Goal: Task Accomplishment & Management: Complete application form

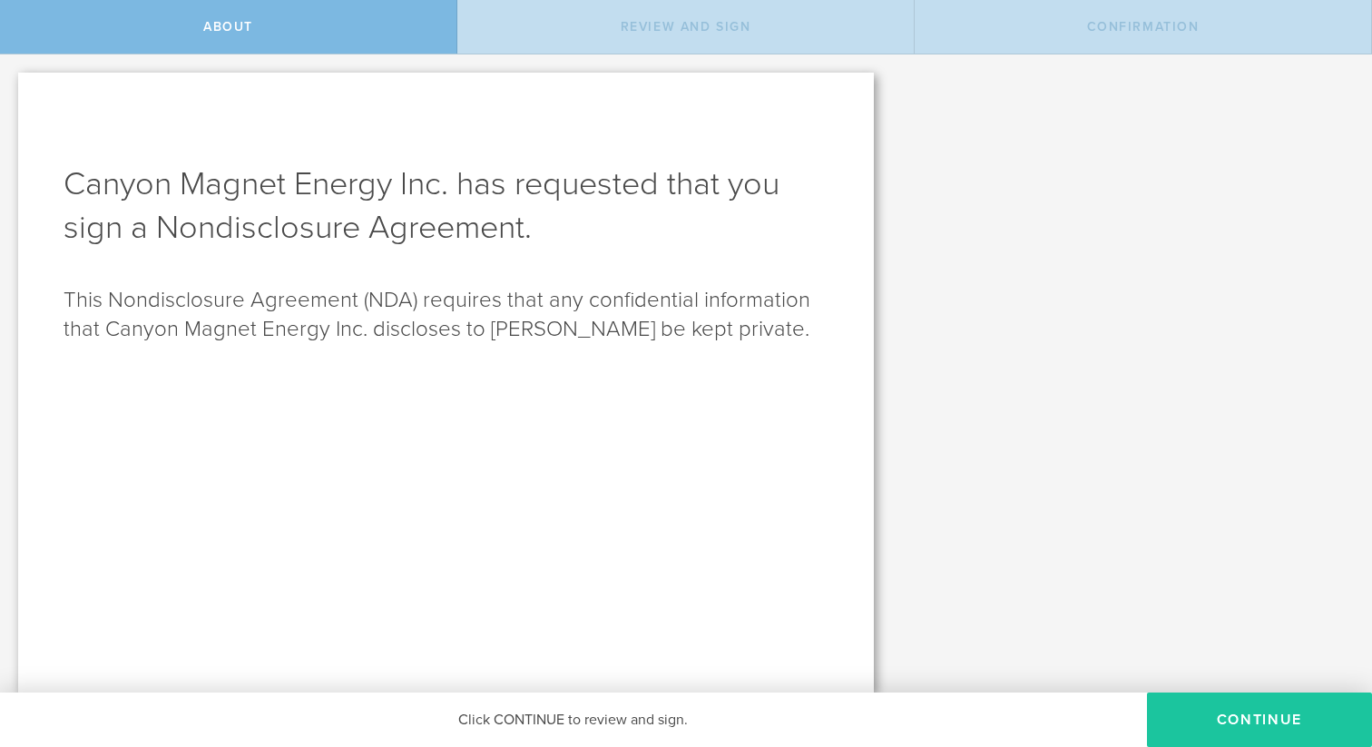
click at [1217, 711] on button "Continue" at bounding box center [1259, 719] width 225 height 54
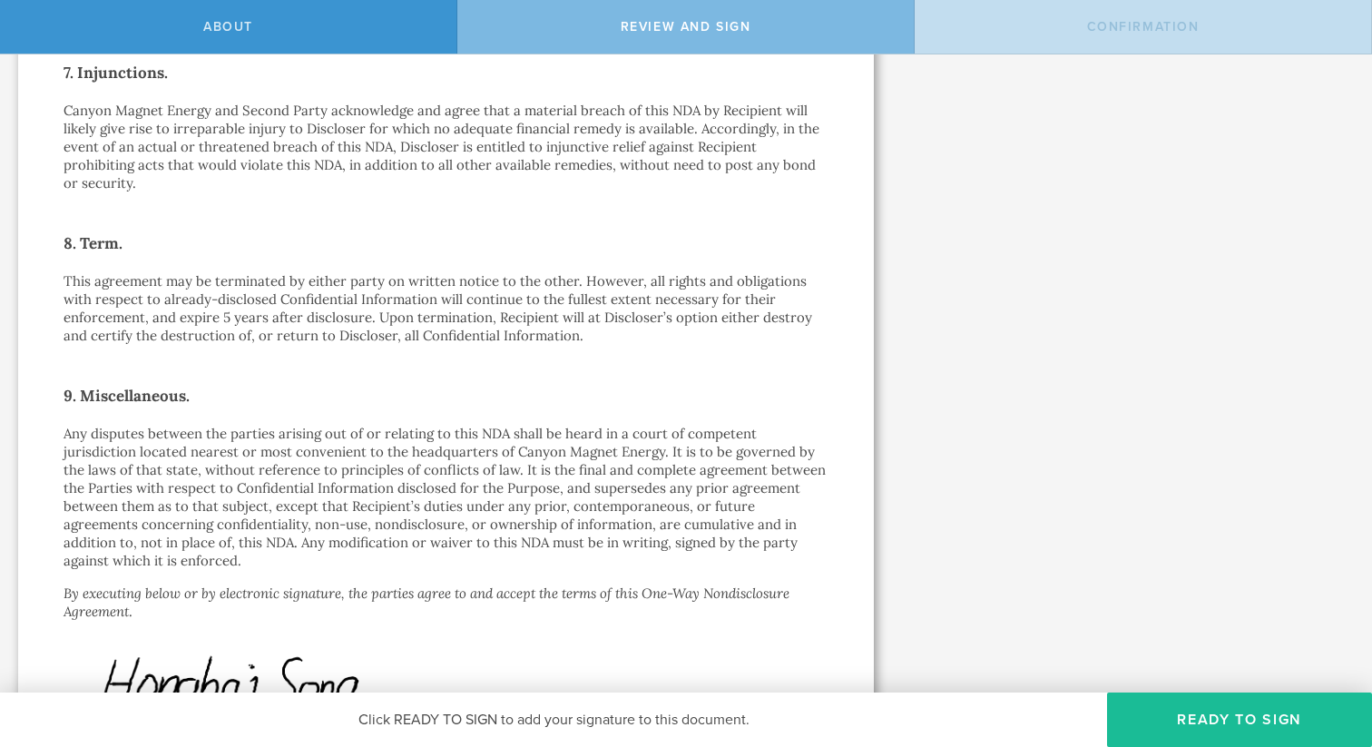
scroll to position [1543, 0]
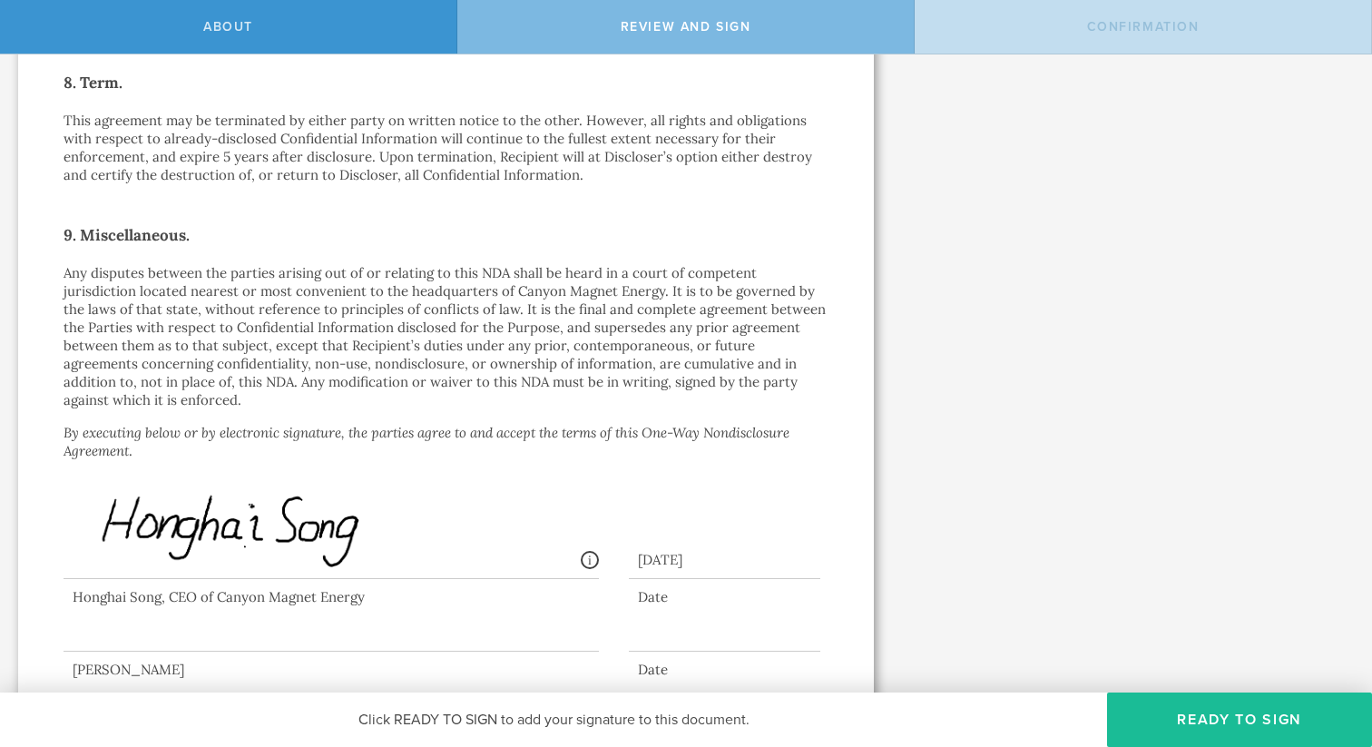
click at [288, 579] on div at bounding box center [331, 615] width 535 height 73
drag, startPoint x: 81, startPoint y: 589, endPoint x: 103, endPoint y: 587, distance: 22.8
click at [103, 587] on div at bounding box center [331, 615] width 535 height 73
click at [1223, 712] on button "Ready to Sign" at bounding box center [1239, 719] width 265 height 54
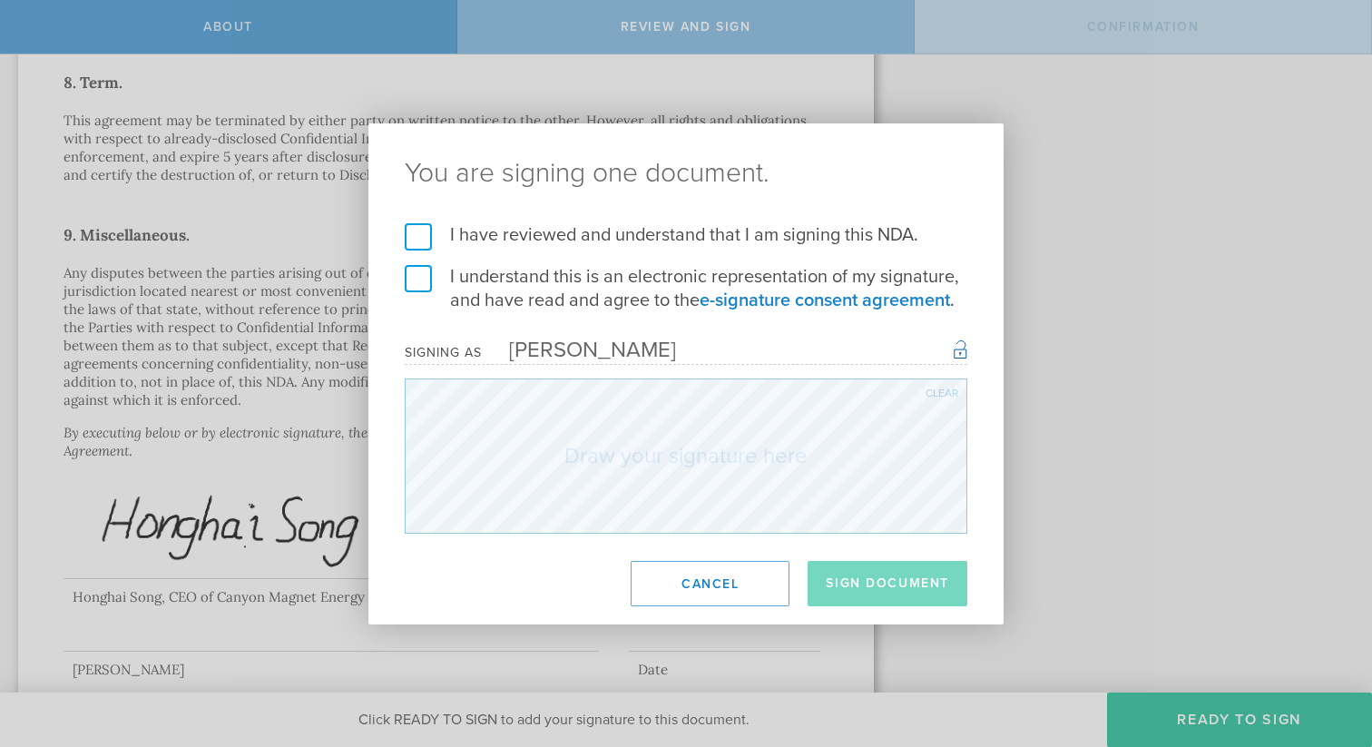
click at [420, 230] on label "I have reviewed and understand that I am signing this NDA." at bounding box center [686, 235] width 563 height 24
click at [0, 0] on input "I have reviewed and understand that I am signing this NDA." at bounding box center [0, 0] width 0 height 0
click at [417, 281] on label "I understand this is an electronic representation of my signature, and have rea…" at bounding box center [686, 288] width 563 height 47
click at [0, 0] on input "I understand this is an electronic representation of my signature, and have rea…" at bounding box center [0, 0] width 0 height 0
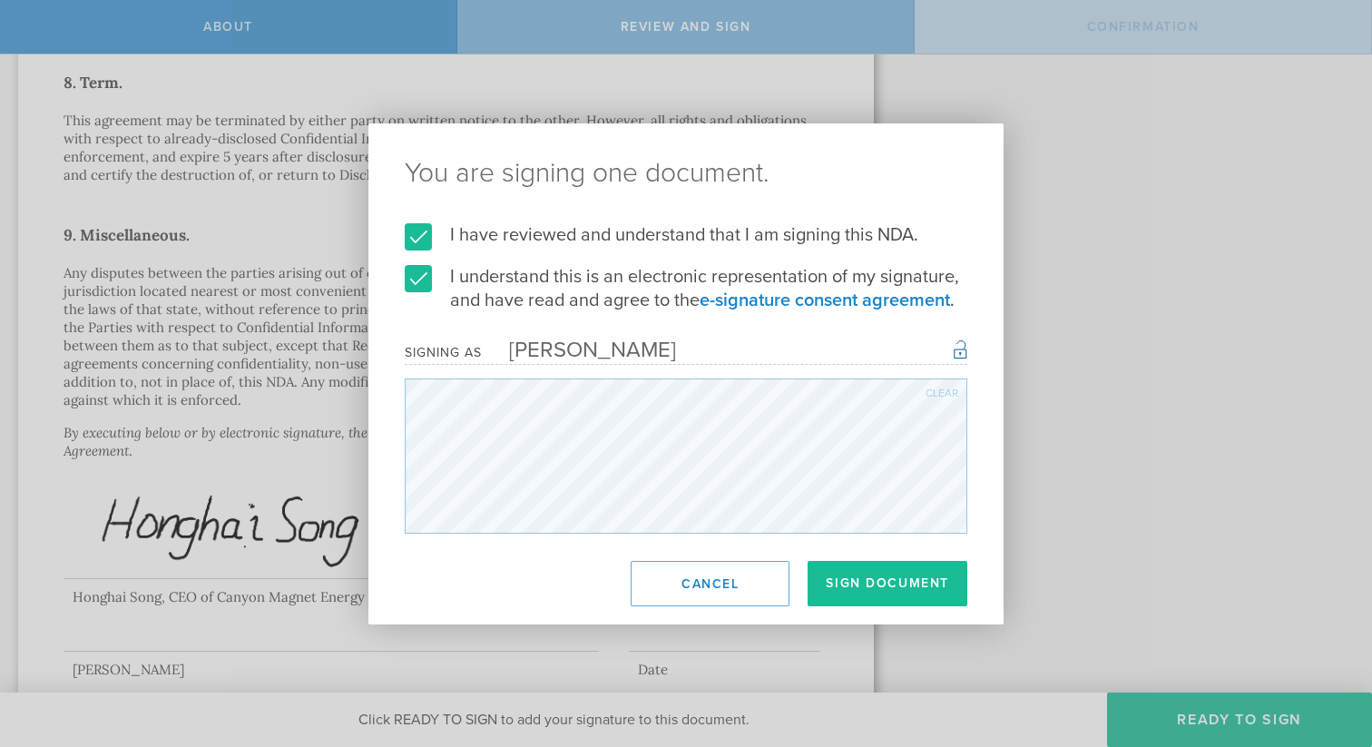
click at [943, 389] on div "Clear" at bounding box center [941, 392] width 33 height 11
click at [936, 389] on div "Clear" at bounding box center [941, 392] width 33 height 11
click at [938, 387] on div "Clear" at bounding box center [941, 392] width 33 height 11
click at [872, 582] on button "Sign Document" at bounding box center [887, 583] width 160 height 45
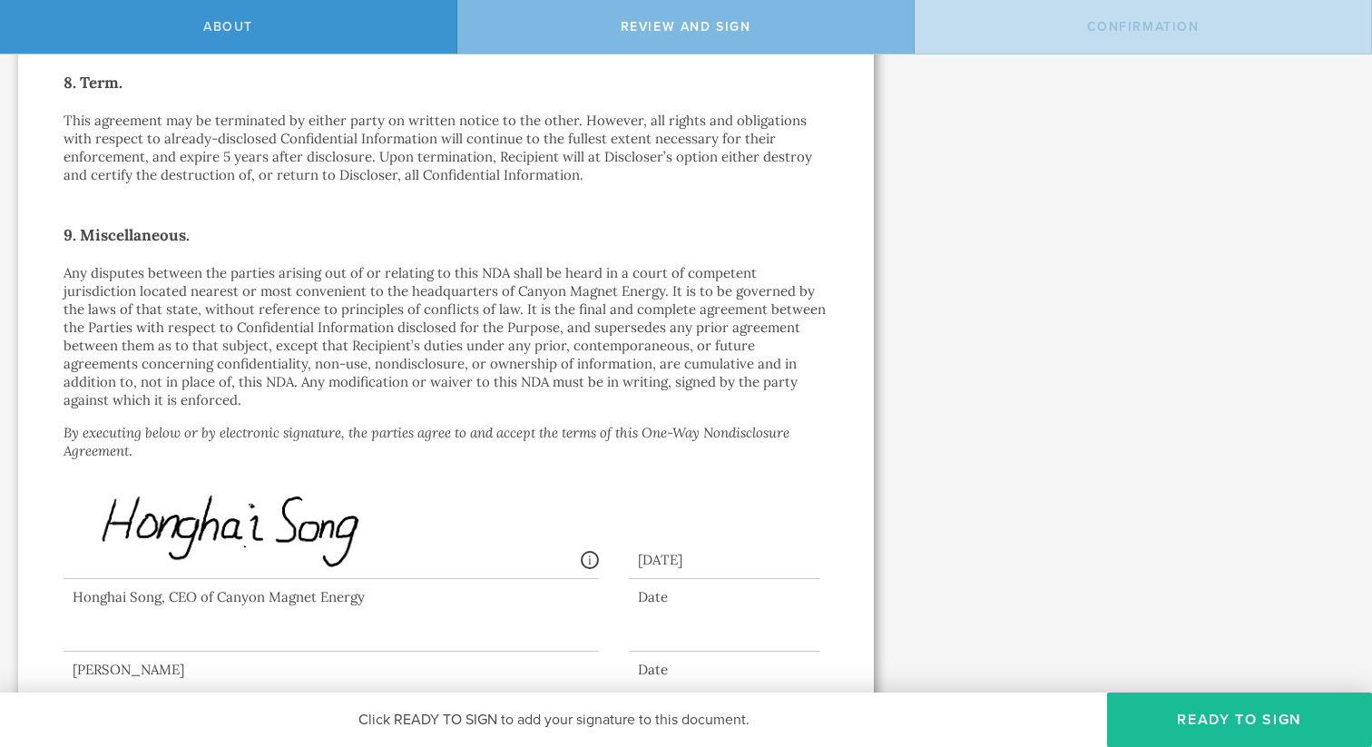
scroll to position [0, 0]
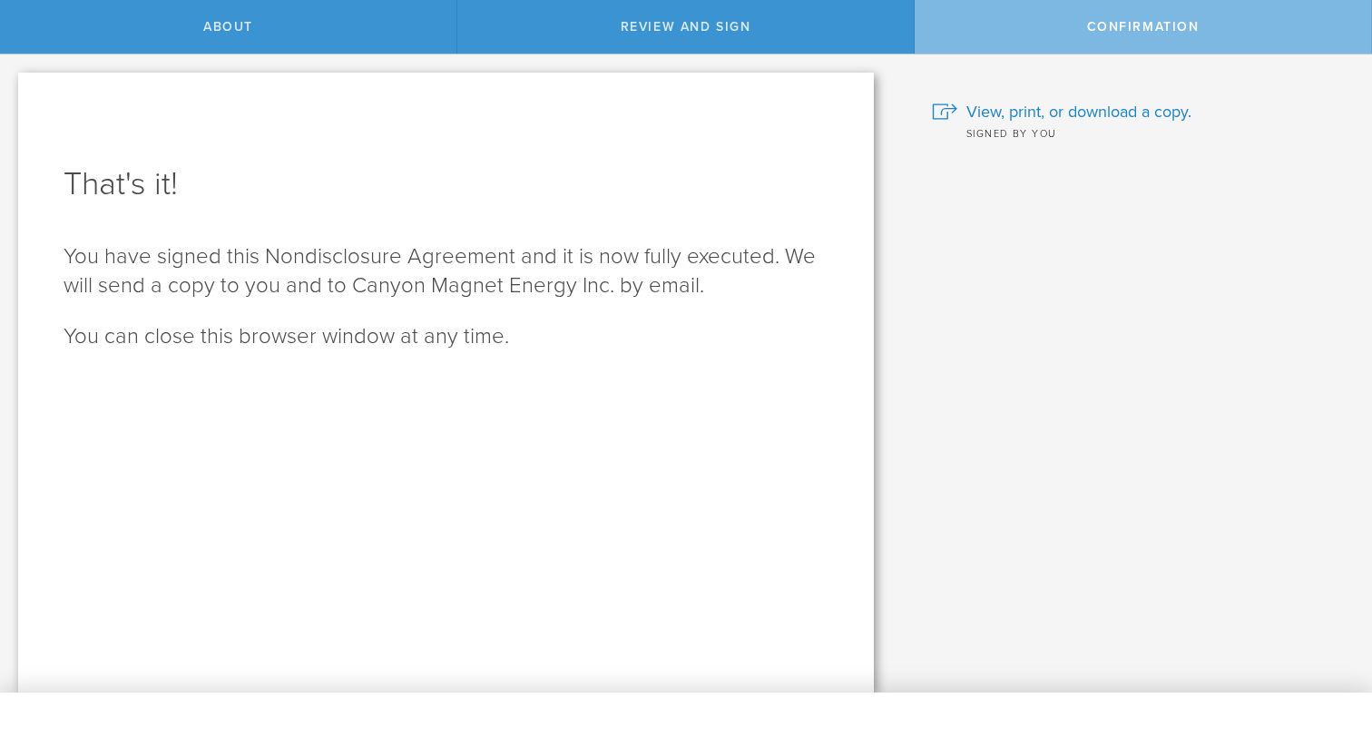
click at [1131, 28] on span "Confirmation" at bounding box center [1143, 26] width 113 height 15
